Goal: Contribute content

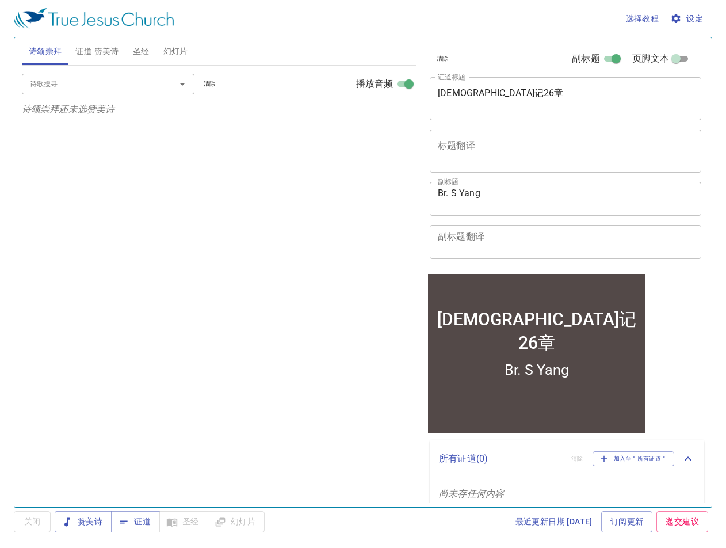
click at [408, 239] on div "诗歌搜寻 诗歌搜寻 清除 播放音频 诗颂崇拜还未选赞美诗" at bounding box center [219, 281] width 394 height 431
drag, startPoint x: 496, startPoint y: 92, endPoint x: 368, endPoint y: 95, distance: 128.9
click at [368, 95] on div "诗颂崇拜 证道 赞美诗 圣经 幻灯片 诗歌搜寻 诗歌搜寻 清除 播放音频 诗颂崇拜还未选赞美诗 诗歌搜寻 诗歌搜寻 清除 播放音频 证道还未选赞美诗 创世记 …" at bounding box center [362, 267] width 691 height 469
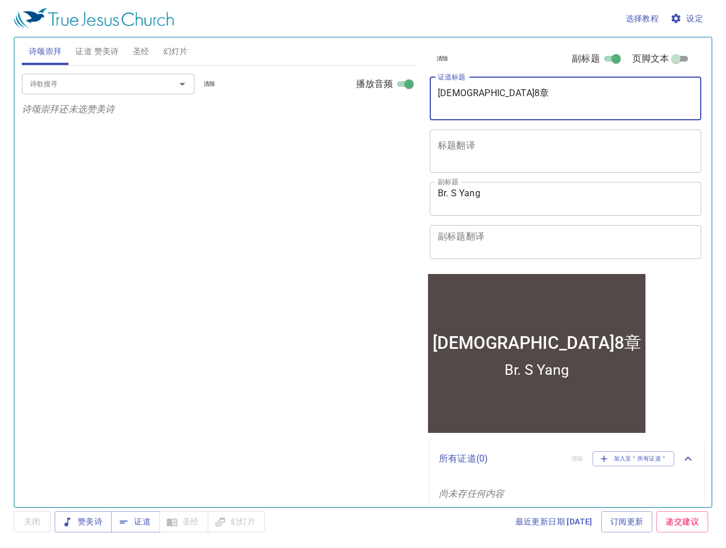
type textarea "[PERSON_NAME][DEMOGRAPHIC_DATA]8章"
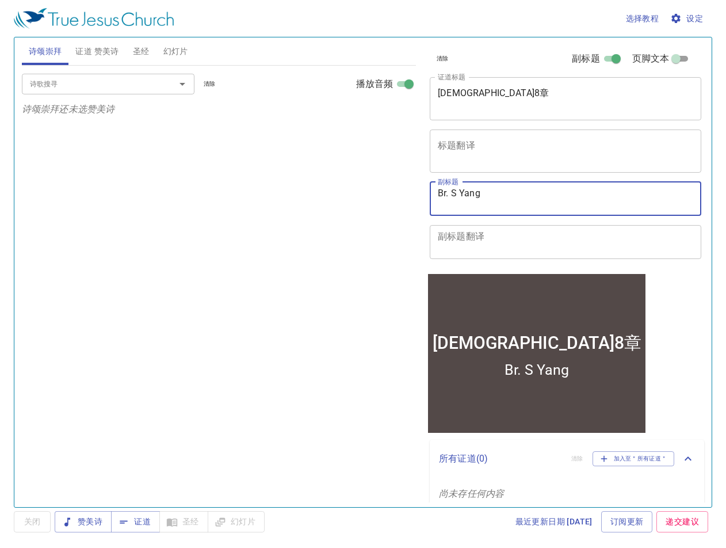
drag, startPoint x: 511, startPoint y: 190, endPoint x: 335, endPoint y: 171, distance: 177.1
click at [337, 170] on div "诗颂崇拜 证道 赞美诗 圣经 幻灯片 诗歌搜寻 诗歌搜寻 清除 播放音频 诗颂崇拜还未选赞美诗 诗歌搜寻 诗歌搜寻 清除 播放音频 证道还未选赞美诗 创世记 …" at bounding box center [362, 267] width 691 height 469
type textarea "Dn. [PERSON_NAME]"
click at [686, 10] on button "设定" at bounding box center [688, 18] width 40 height 21
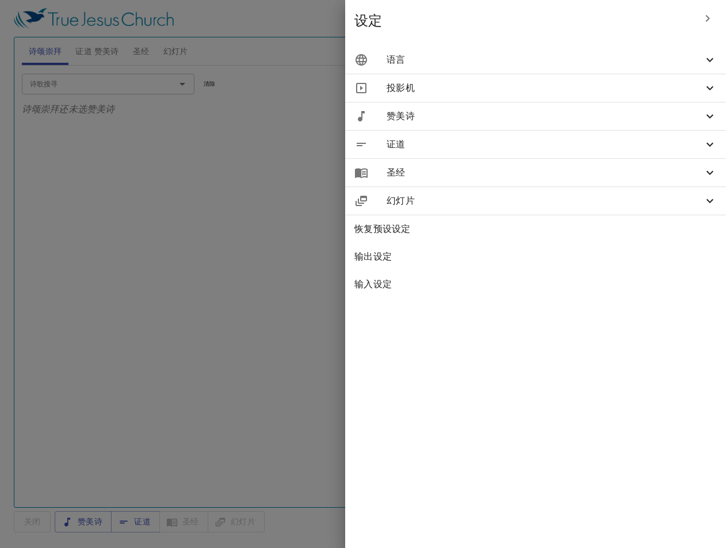
click at [544, 60] on span "语言" at bounding box center [545, 60] width 316 height 14
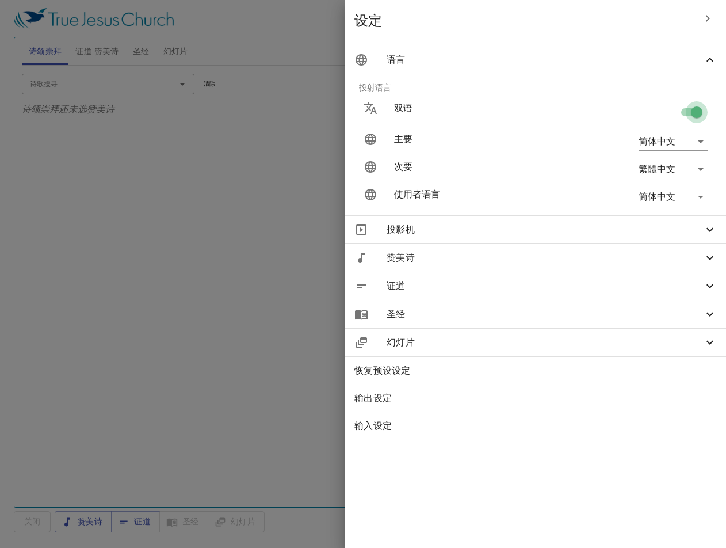
click at [683, 116] on input "checkbox" at bounding box center [697, 115] width 66 height 22
checkbox input "false"
click at [141, 228] on div at bounding box center [363, 274] width 726 height 548
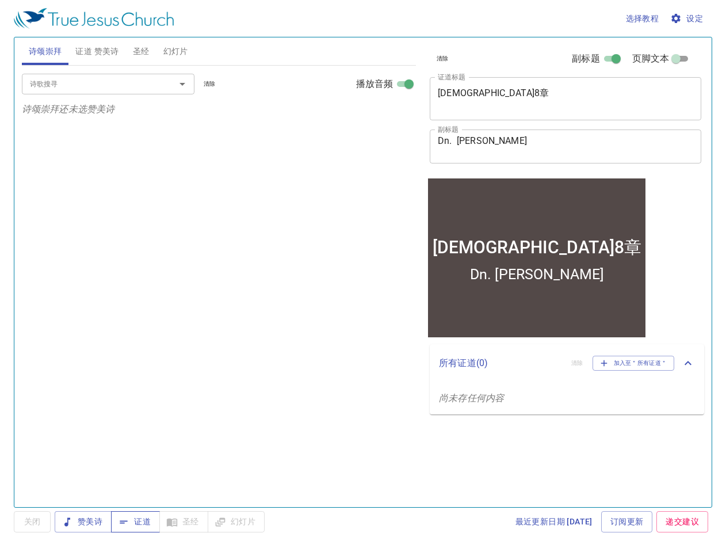
click at [144, 517] on span "证道" at bounding box center [135, 521] width 30 height 14
